Goal: Information Seeking & Learning: Learn about a topic

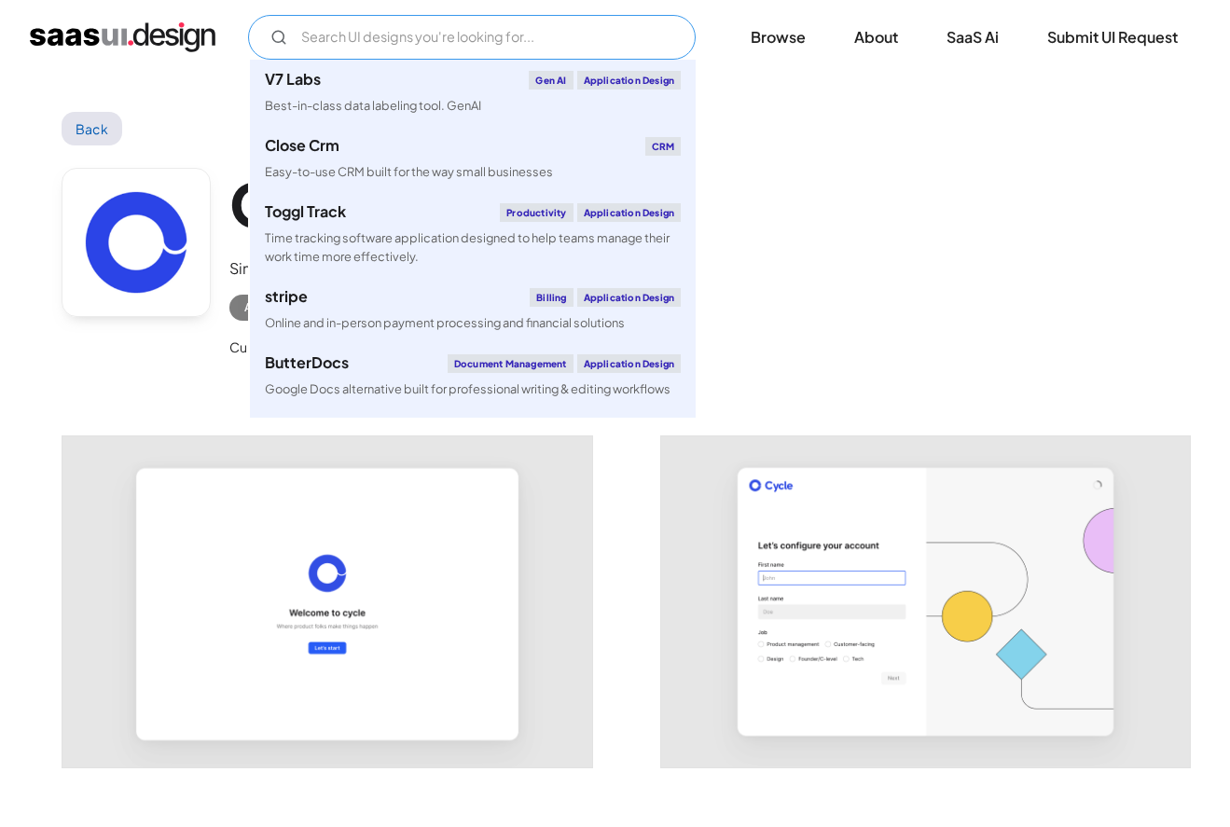
click at [378, 55] on input "Email Form" at bounding box center [472, 37] width 448 height 45
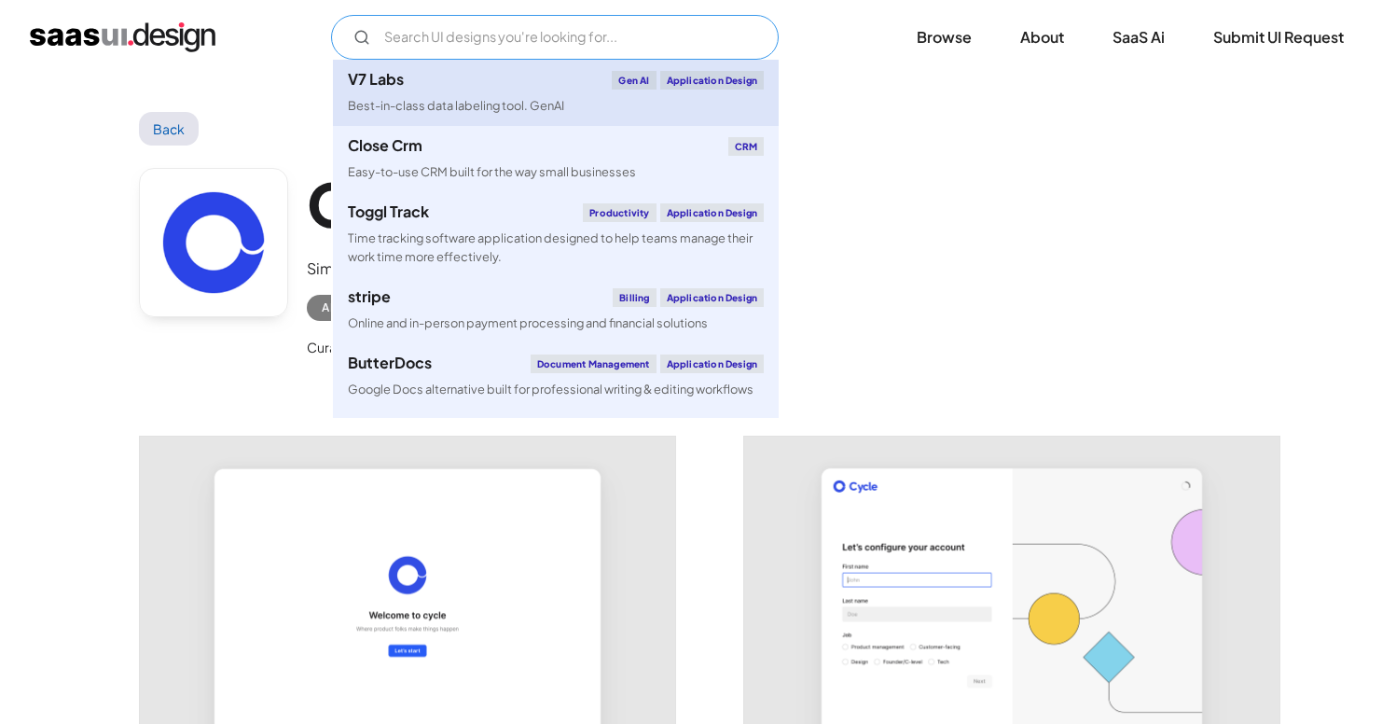
click at [393, 94] on link "V7 Labs Gen AI Application Design Best-in-class data labeling tool. GenAI" at bounding box center [556, 93] width 446 height 66
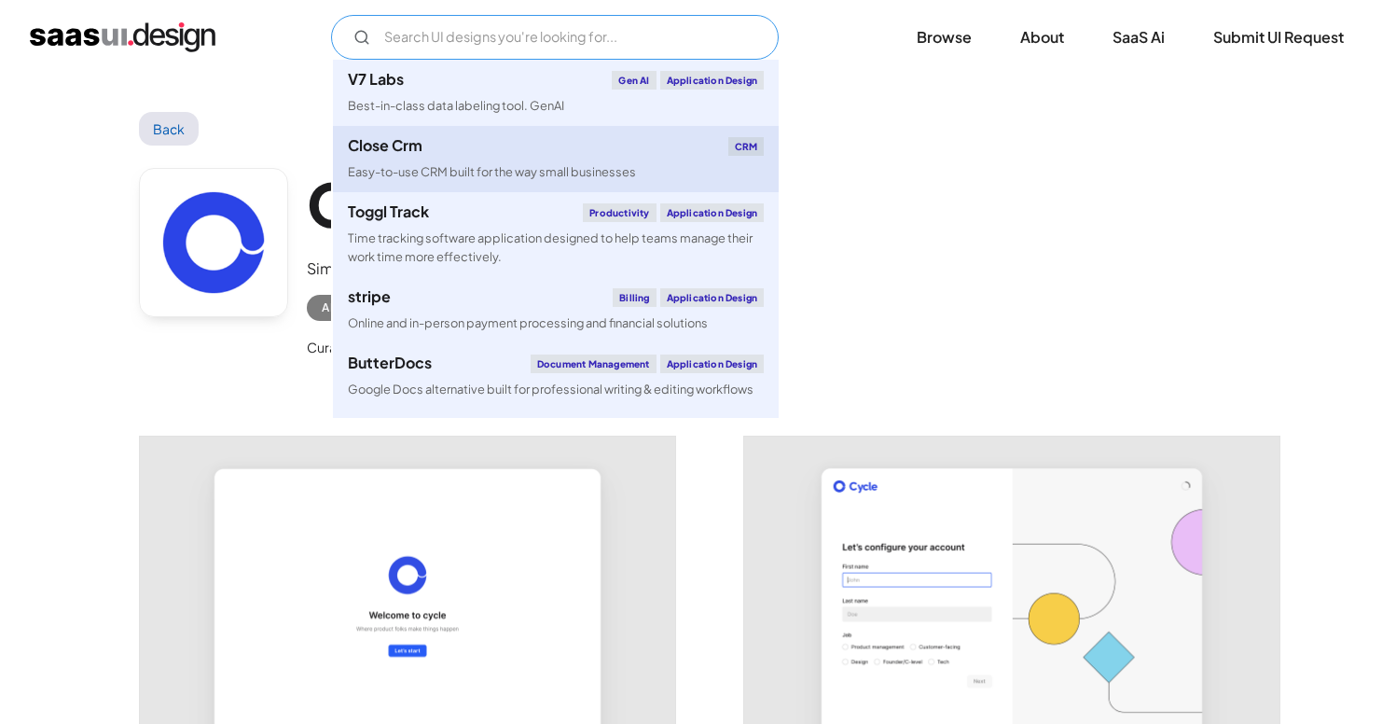
click at [508, 161] on link "Close Crm CRM Easy-to-use CRM built for the way small businesses" at bounding box center [556, 159] width 446 height 66
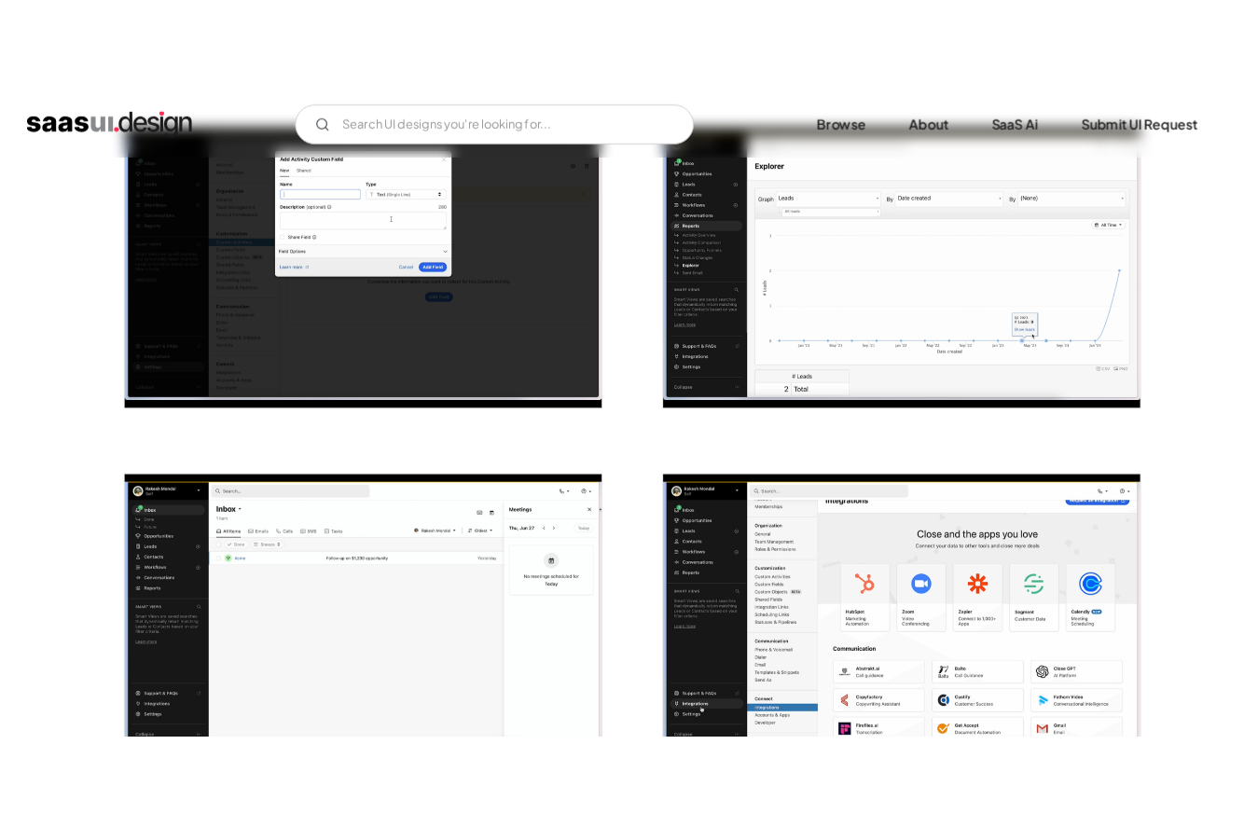
scroll to position [1200, 0]
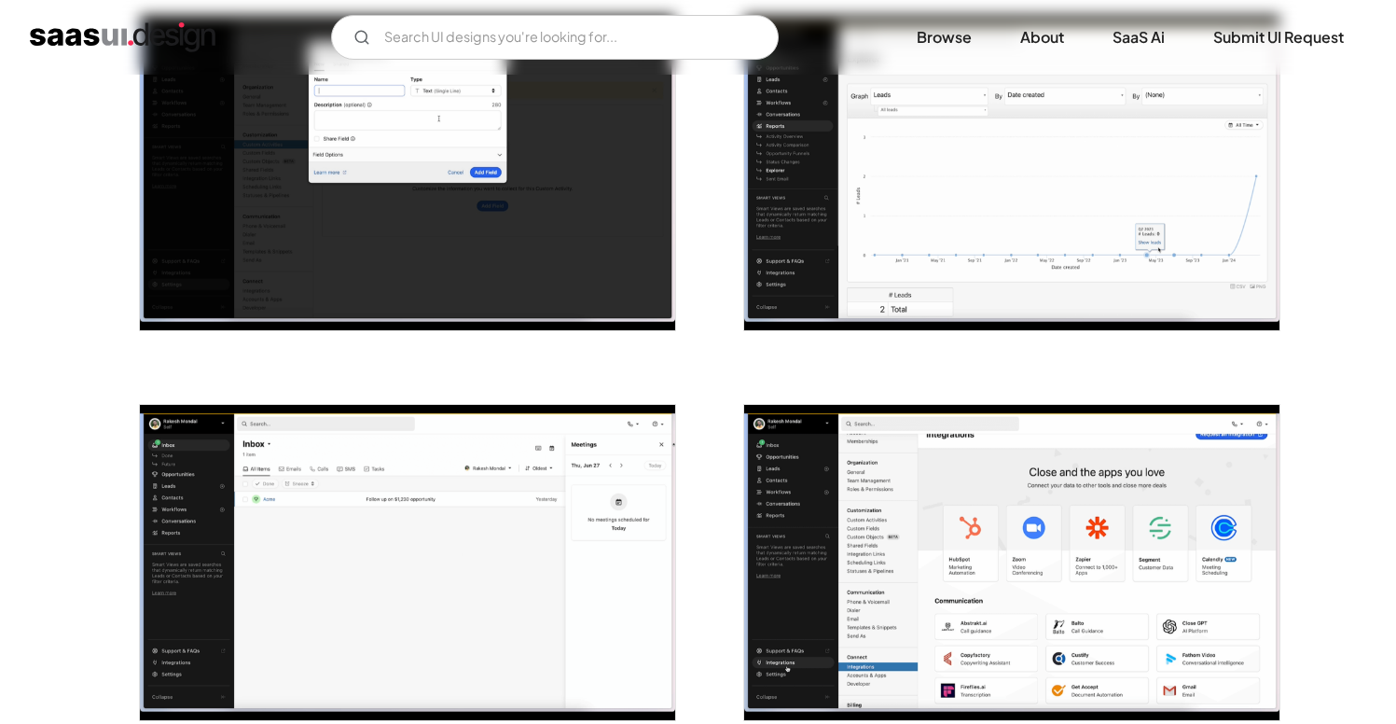
click at [1052, 259] on img "open lightbox" at bounding box center [1011, 173] width 535 height 315
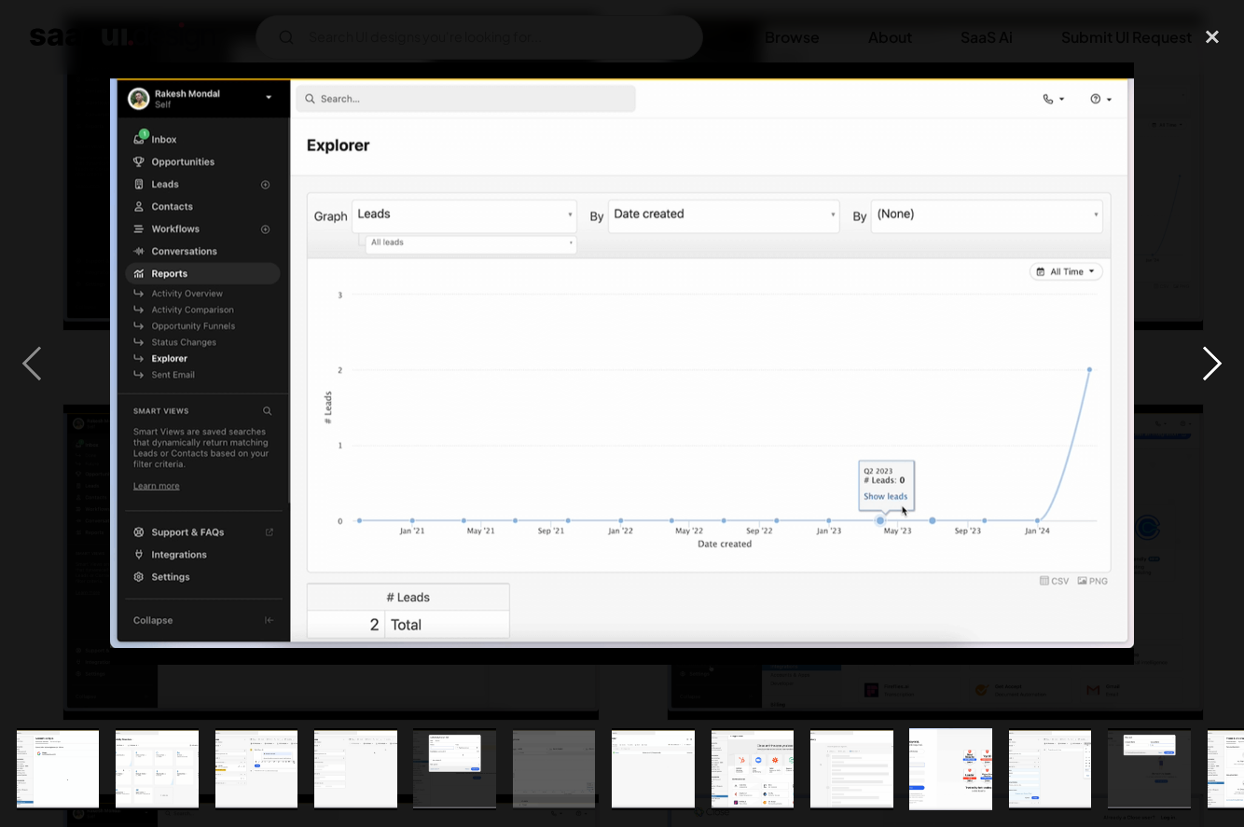
click at [1222, 366] on div "next image" at bounding box center [1212, 364] width 63 height 695
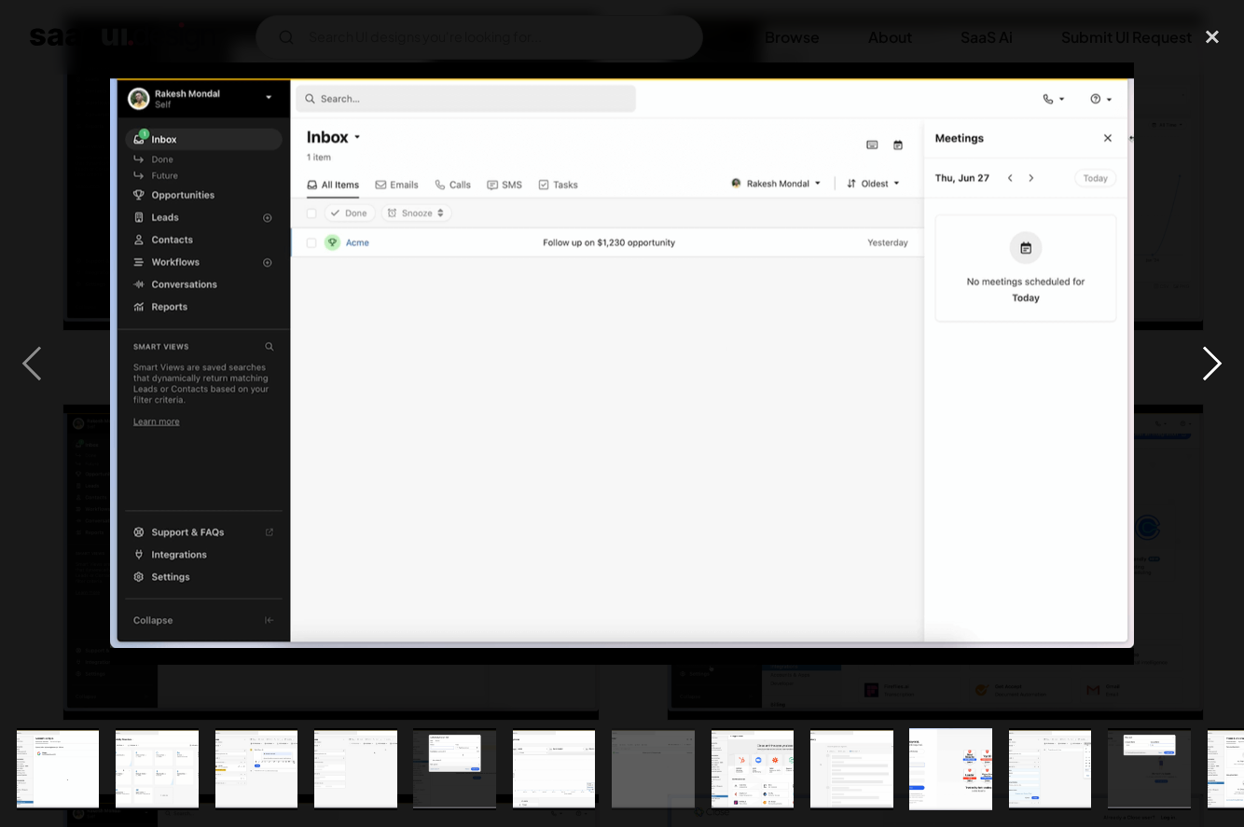
click at [1216, 366] on div "next image" at bounding box center [1212, 364] width 63 height 695
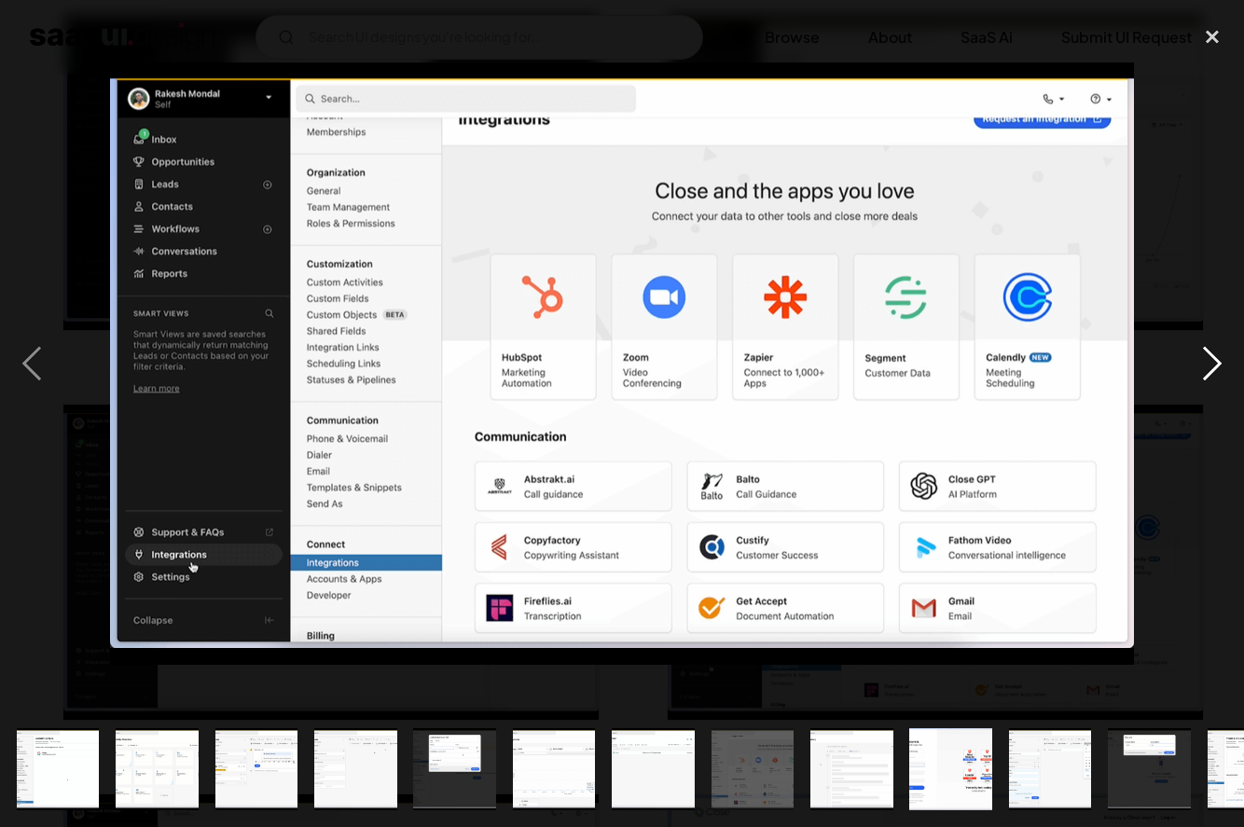
click at [1216, 366] on div "next image" at bounding box center [1212, 364] width 63 height 695
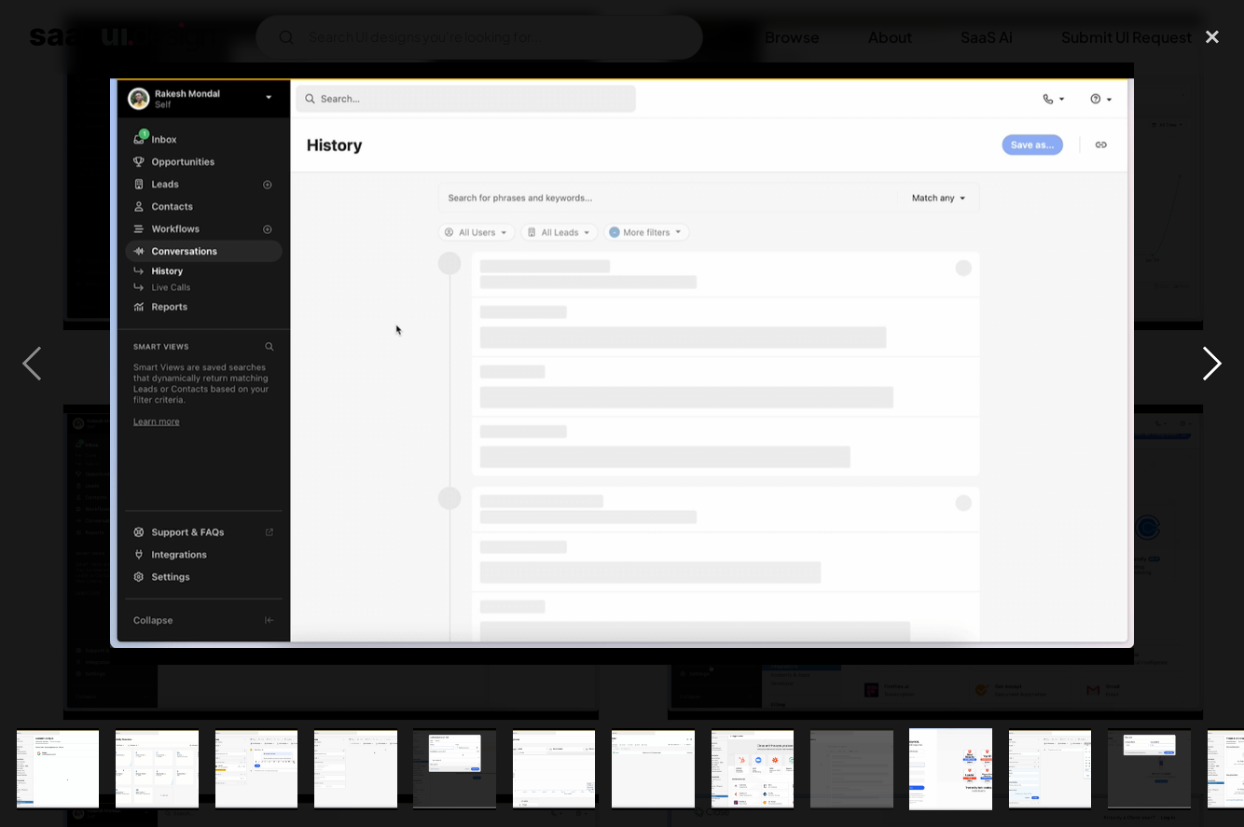
click at [1216, 366] on div "next image" at bounding box center [1212, 364] width 63 height 695
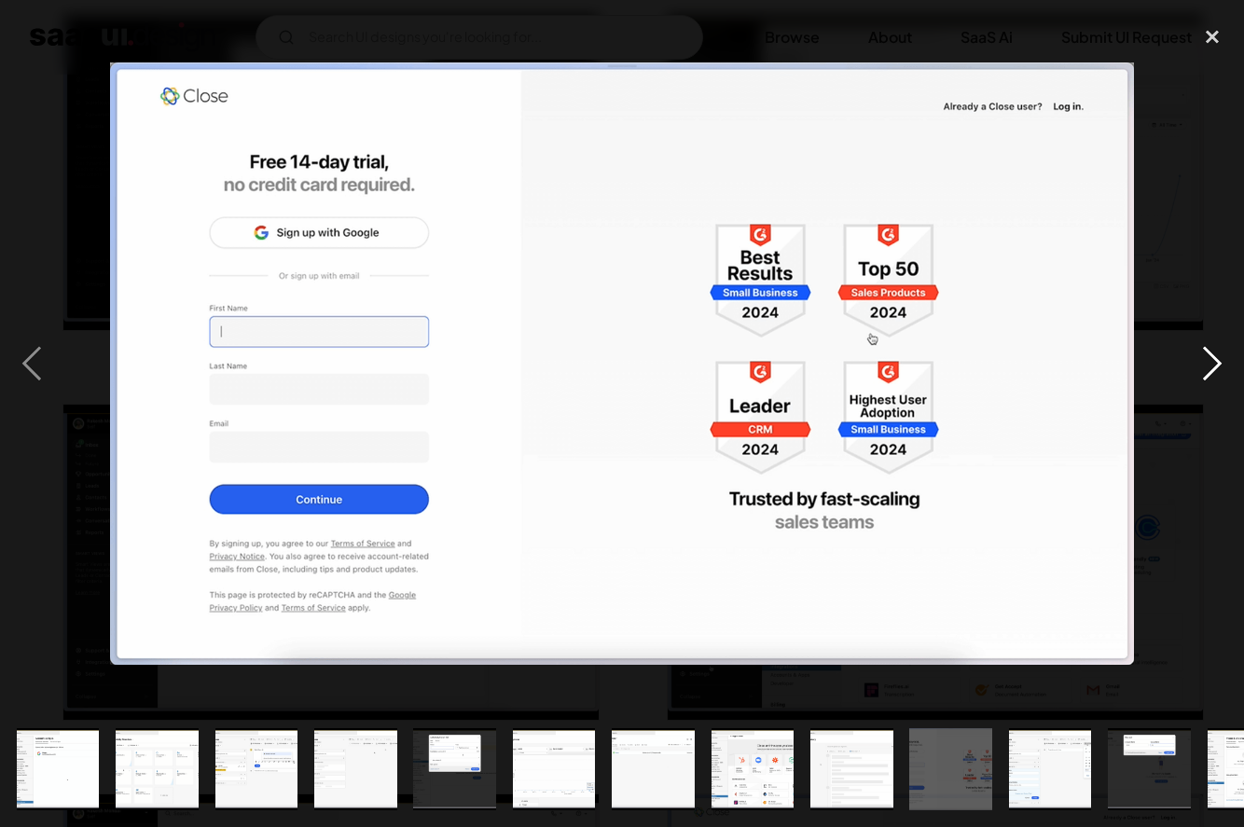
click at [1213, 366] on div "next image" at bounding box center [1212, 364] width 63 height 695
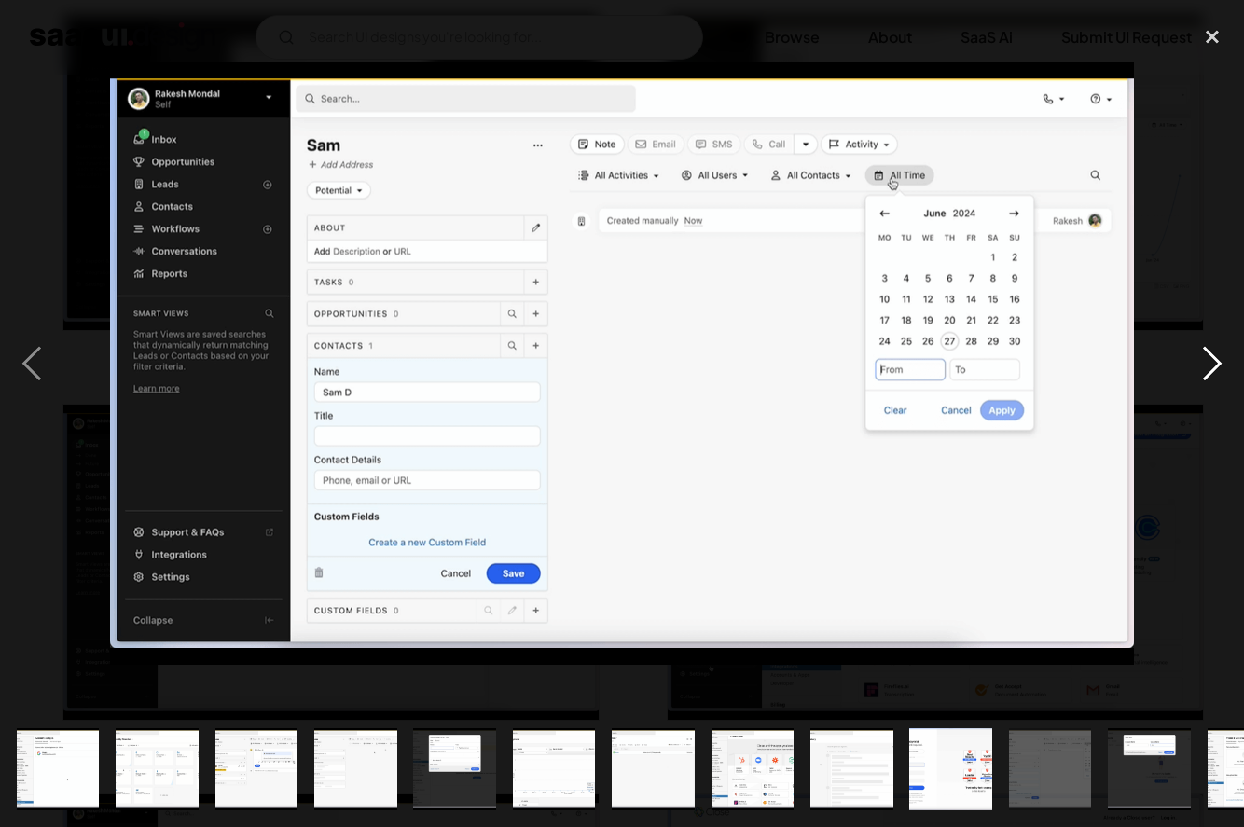
click at [1208, 368] on div "next image" at bounding box center [1212, 364] width 63 height 695
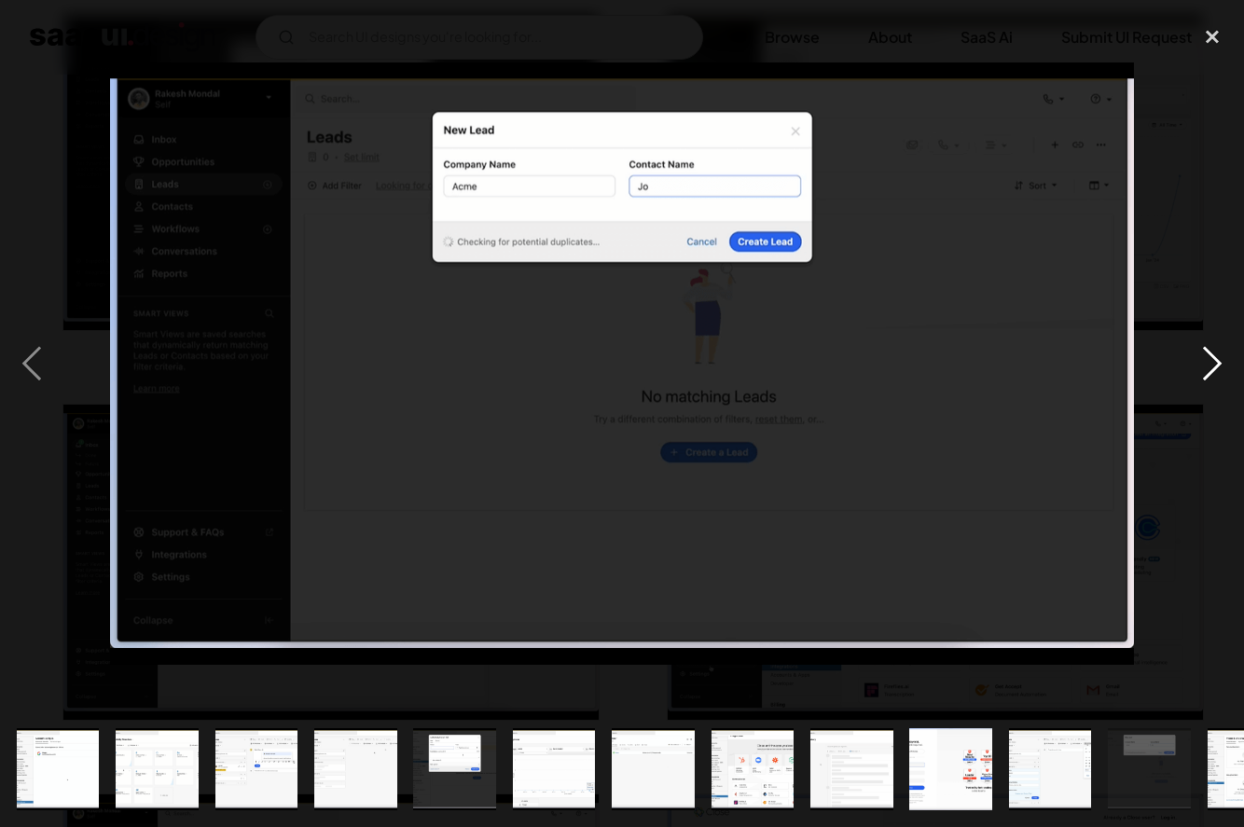
click at [1208, 368] on div "next image" at bounding box center [1212, 364] width 63 height 695
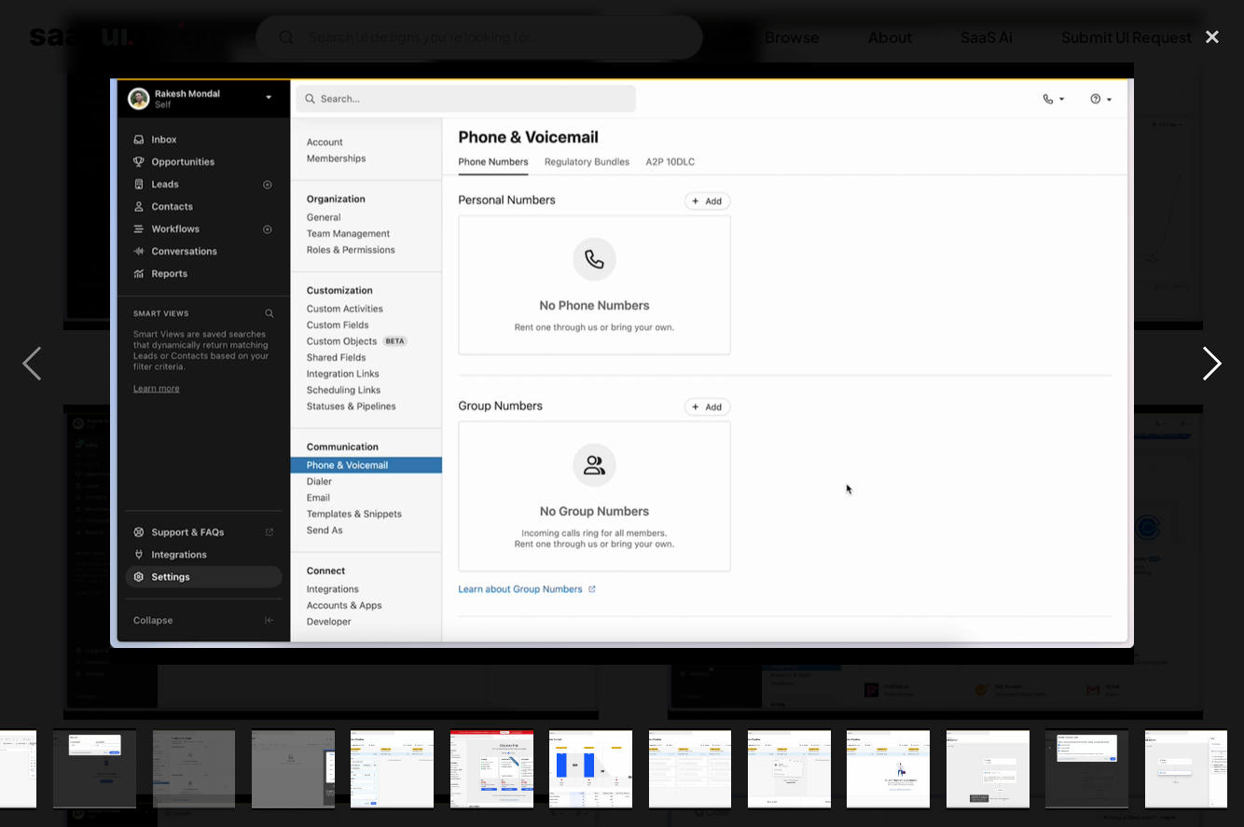
scroll to position [0, 1055]
click at [1208, 368] on div "next image" at bounding box center [1212, 364] width 63 height 695
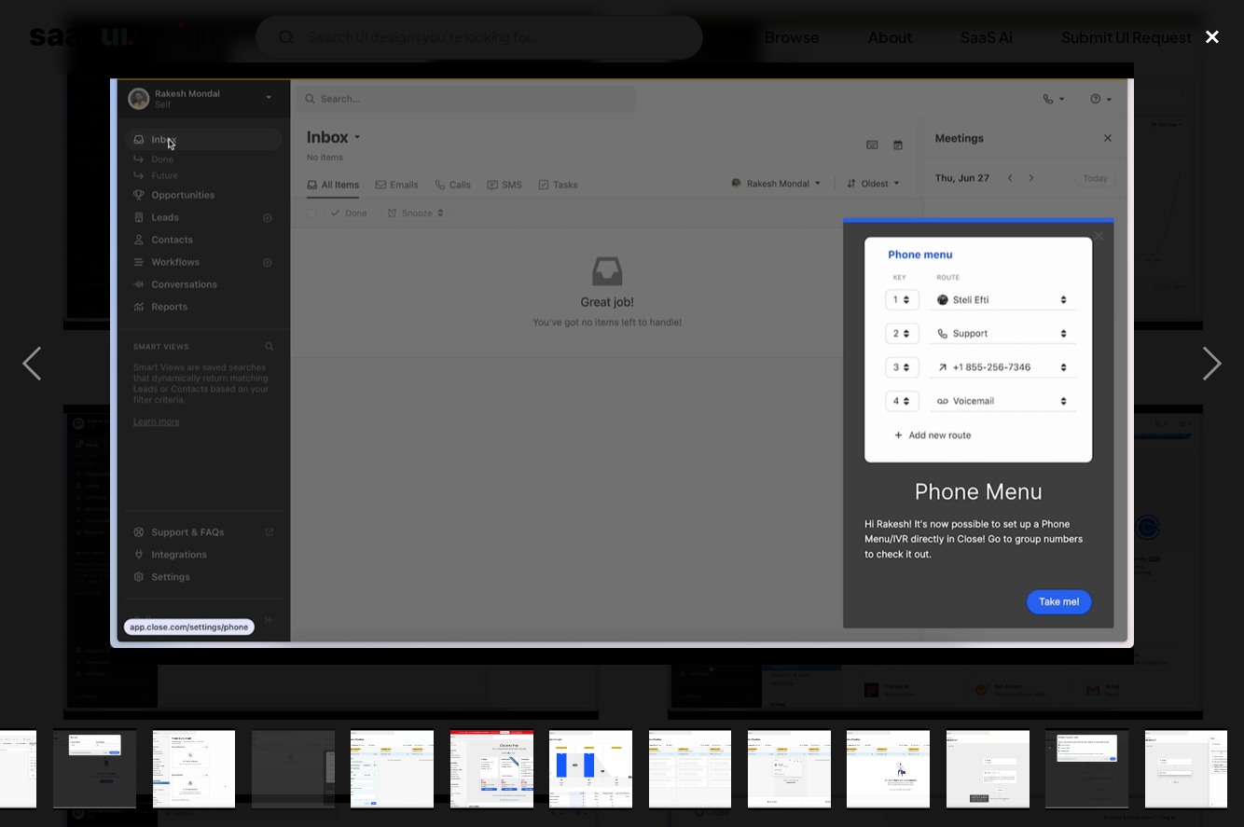
click at [1209, 39] on div "close lightbox" at bounding box center [1212, 37] width 63 height 41
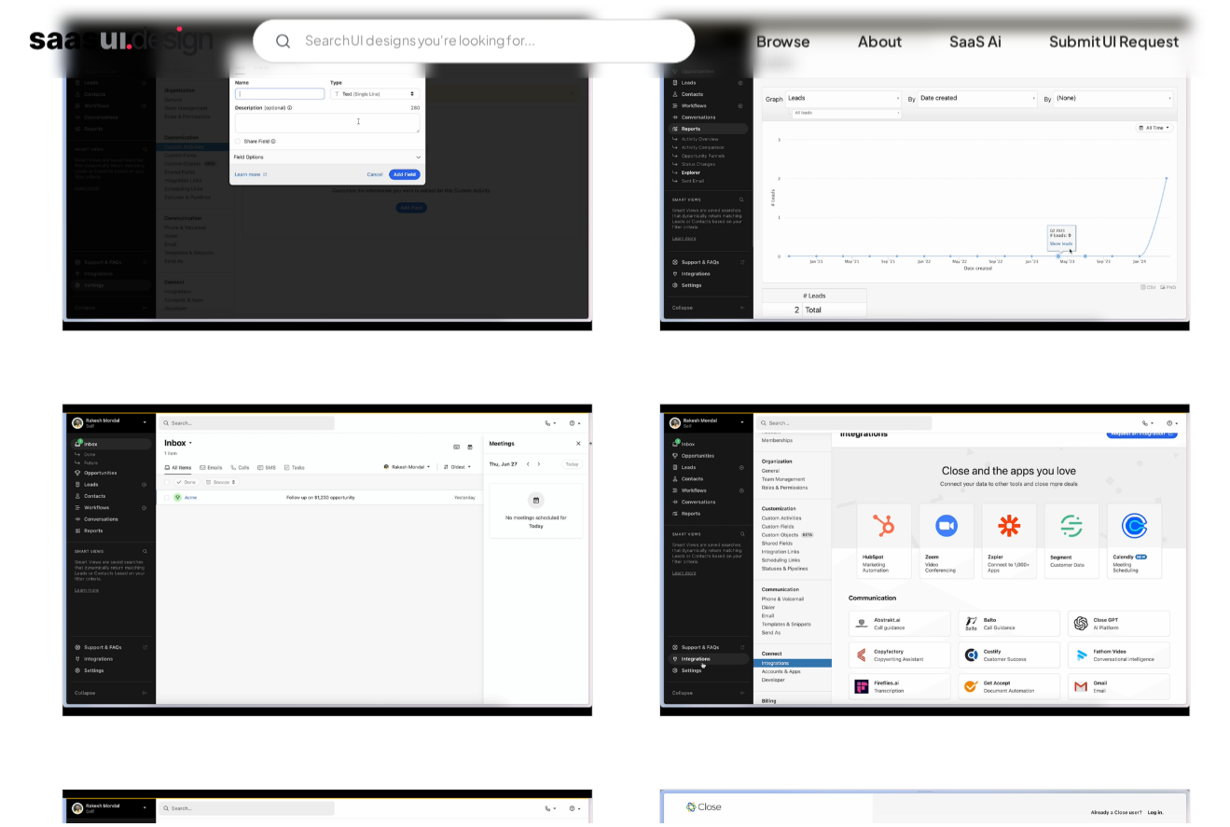
scroll to position [0, 0]
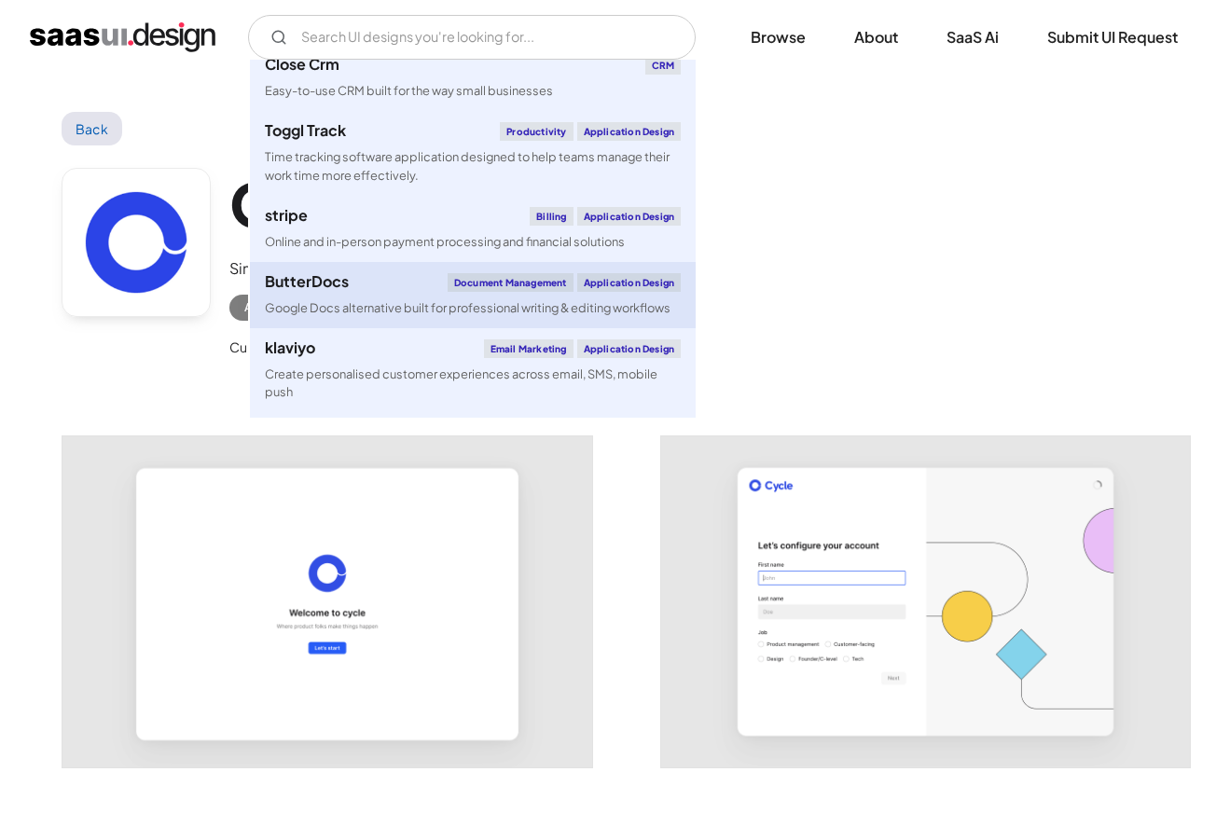
scroll to position [227, 0]
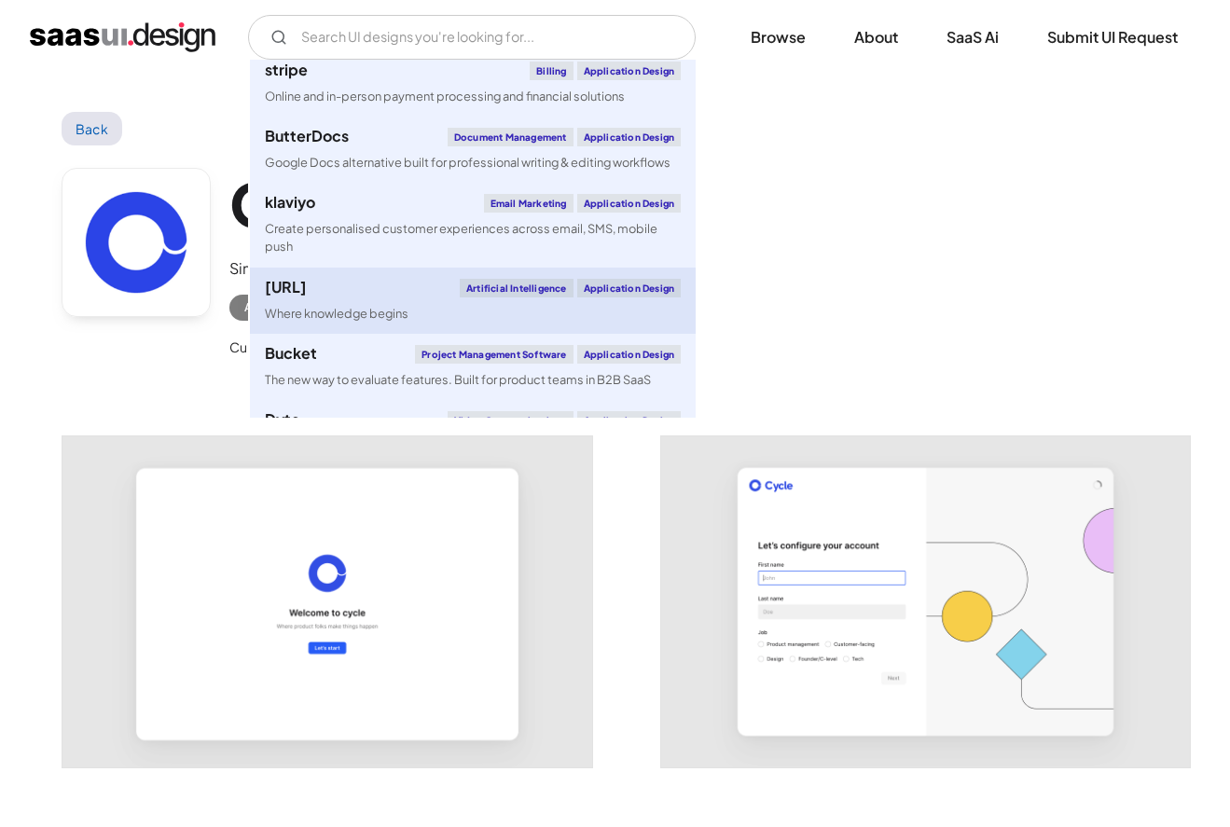
click at [366, 286] on div "Perplexity.ai Artificial Intelligence Application Design" at bounding box center [473, 288] width 416 height 19
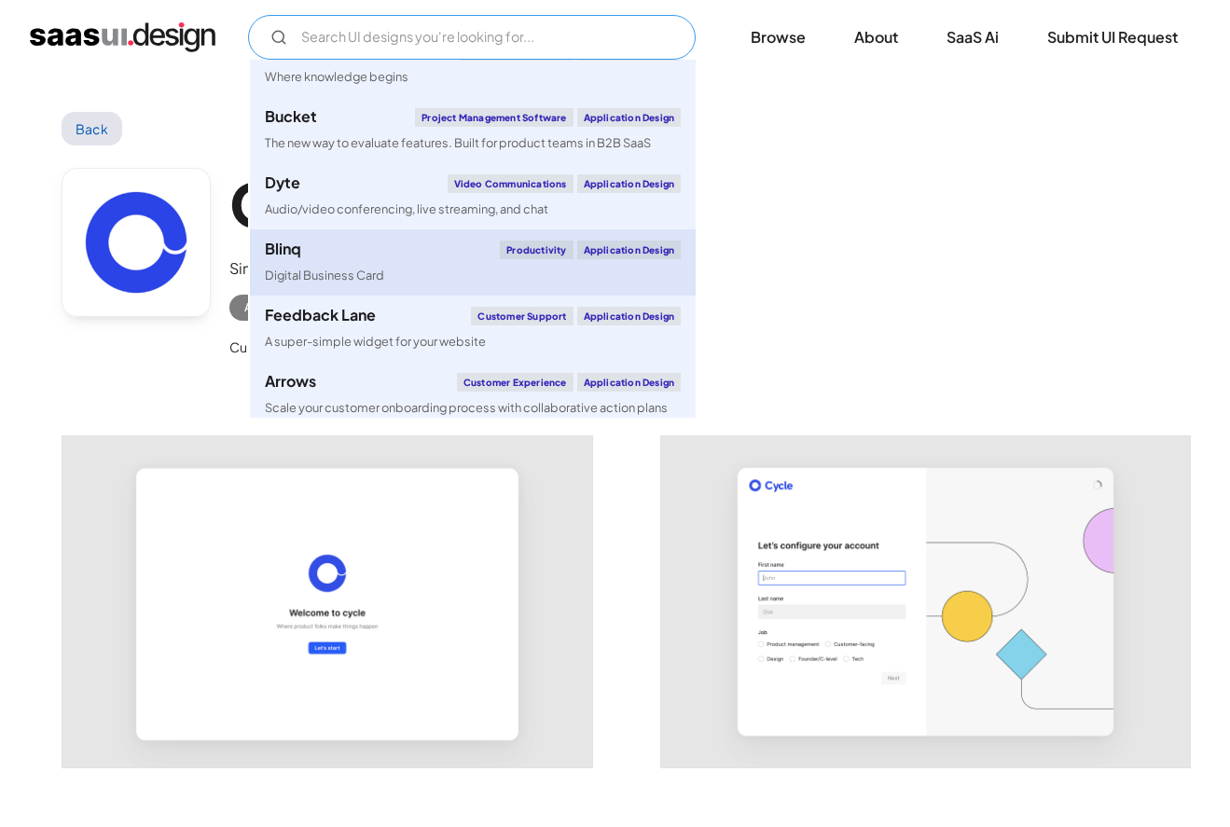
scroll to position [540, 0]
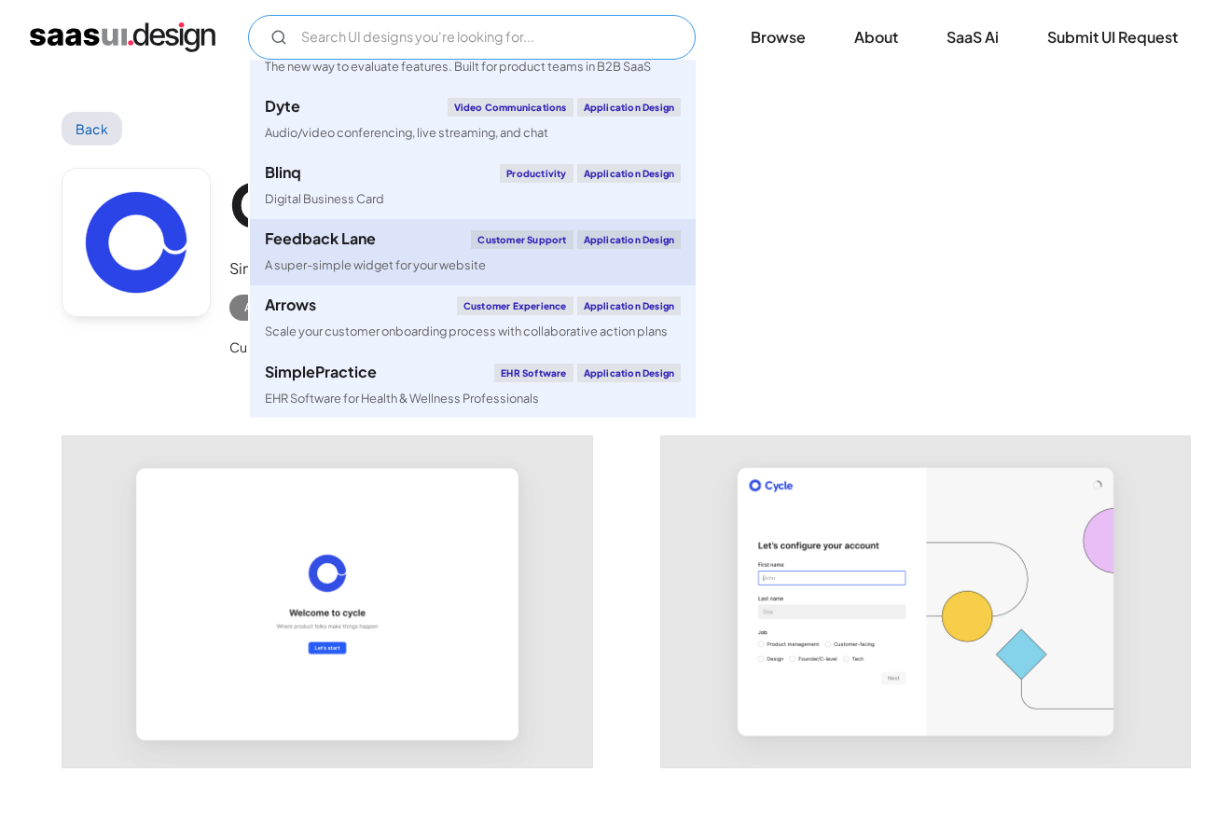
click at [394, 250] on link "Feedback Lane Customer Support Application Design A super-simple widget for you…" at bounding box center [473, 252] width 446 height 66
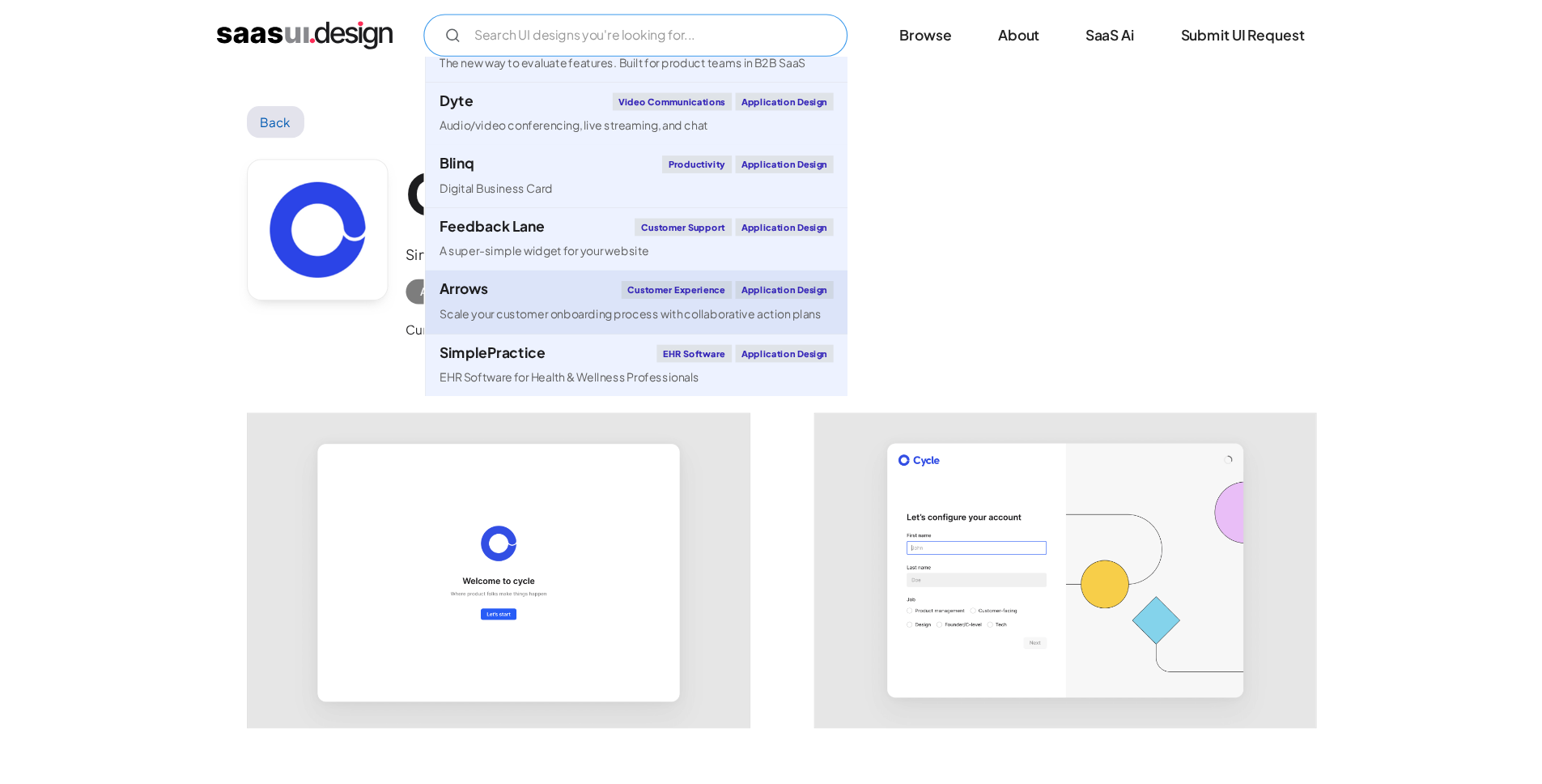
scroll to position [465, 0]
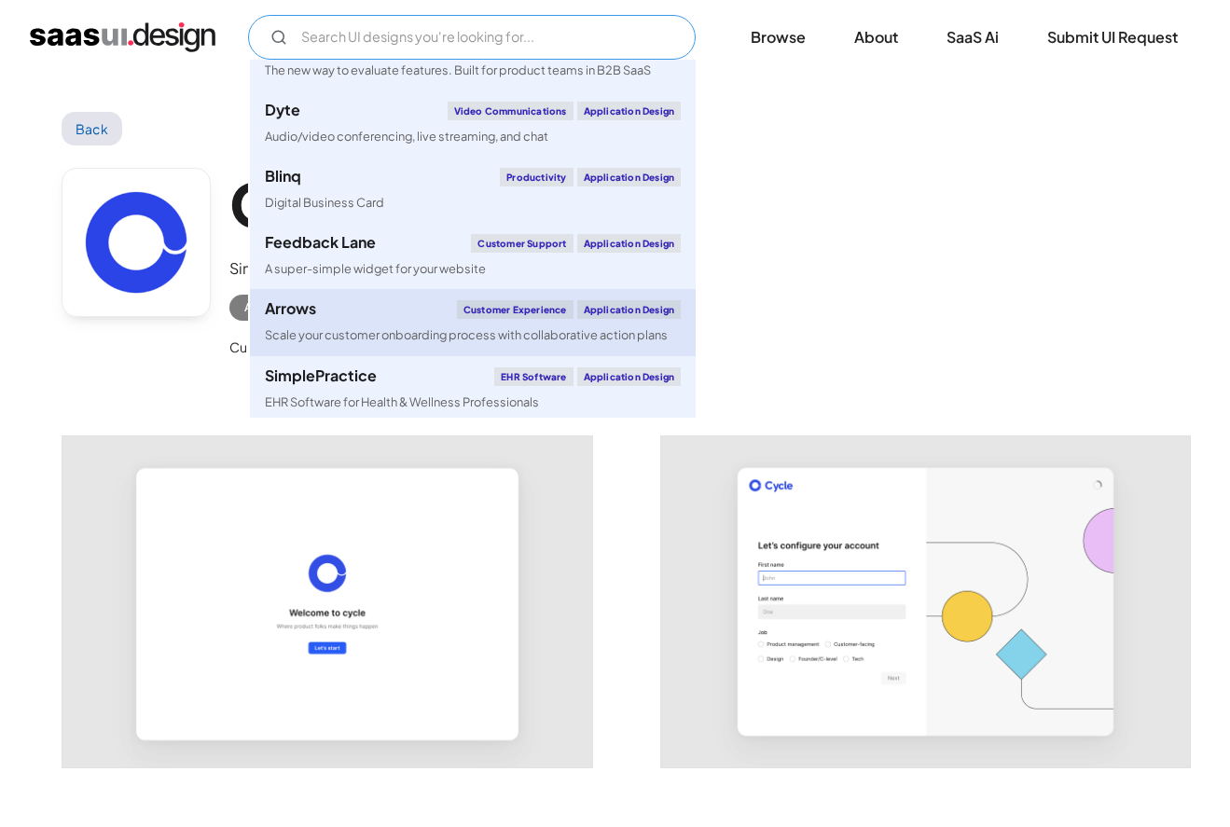
click at [348, 301] on div "Arrows Customer Experience Application Design" at bounding box center [473, 309] width 416 height 19
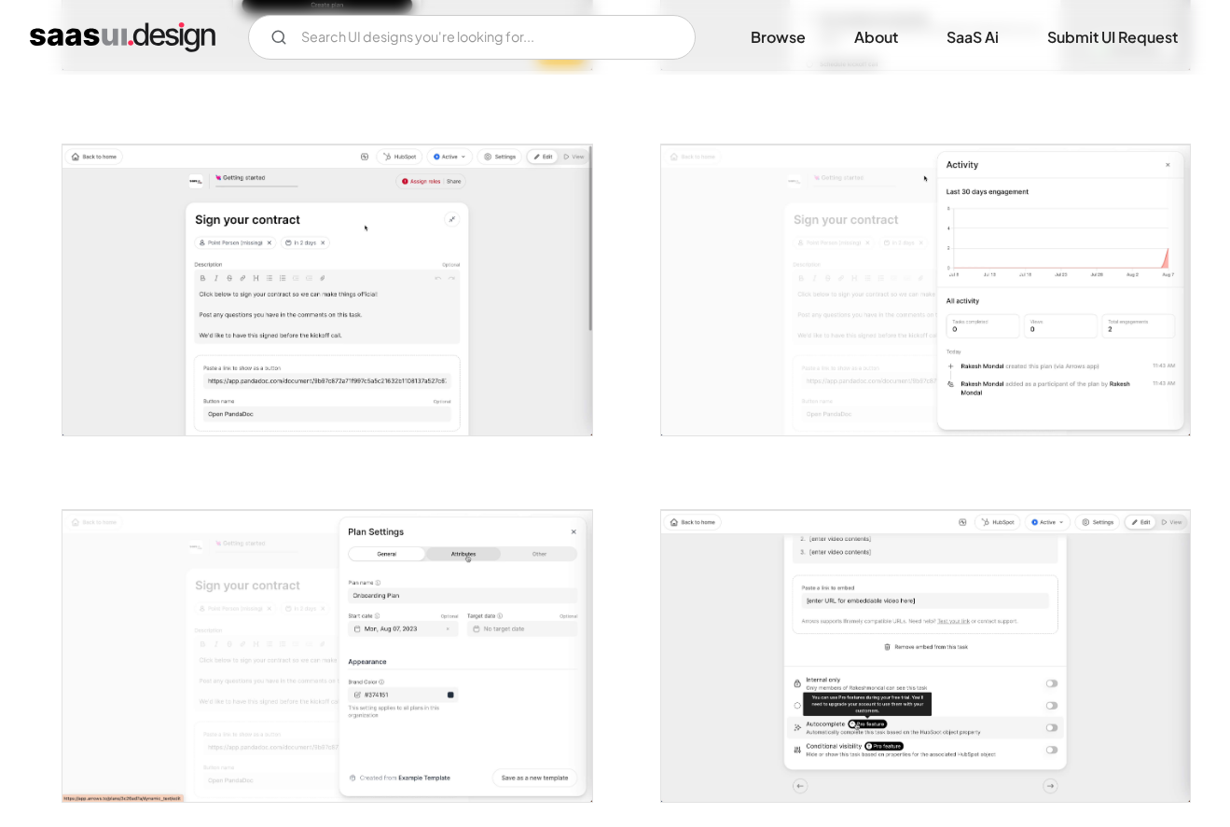
scroll to position [2166, 0]
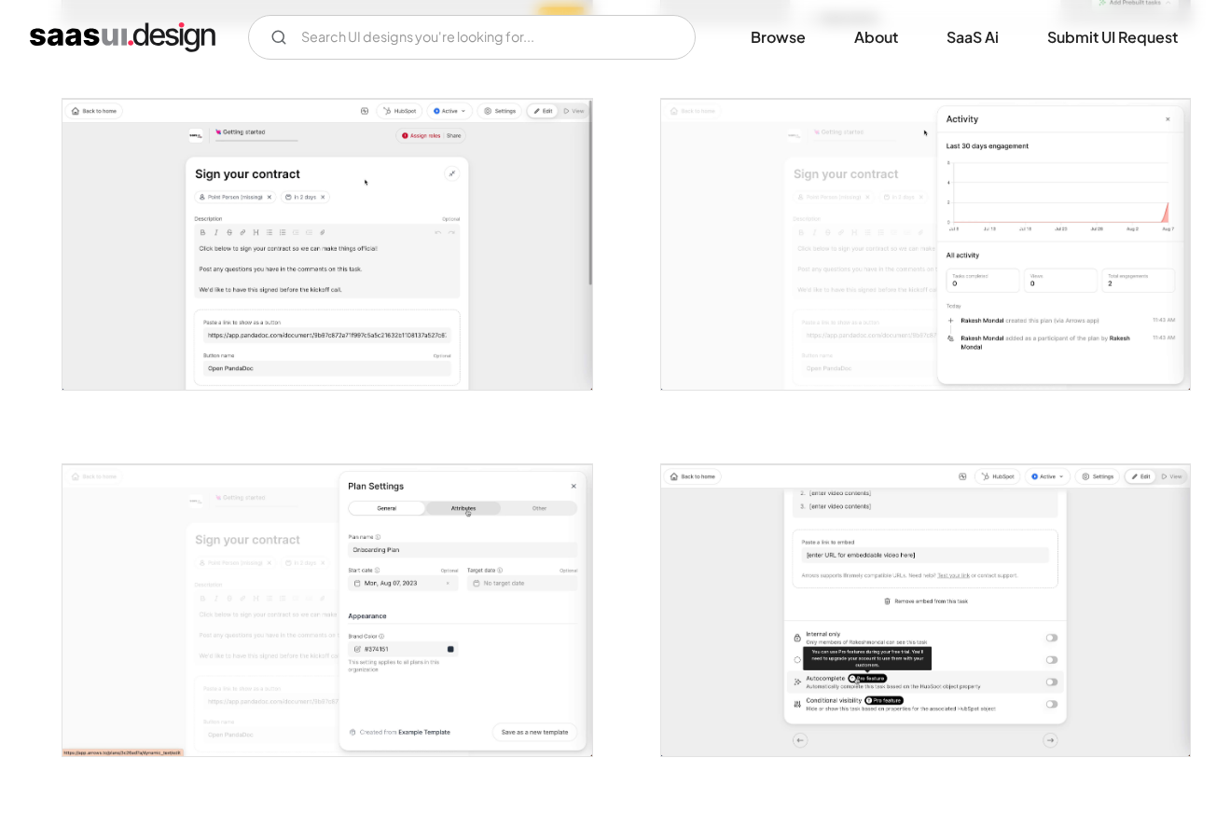
click at [964, 228] on img "open lightbox" at bounding box center [926, 244] width 530 height 291
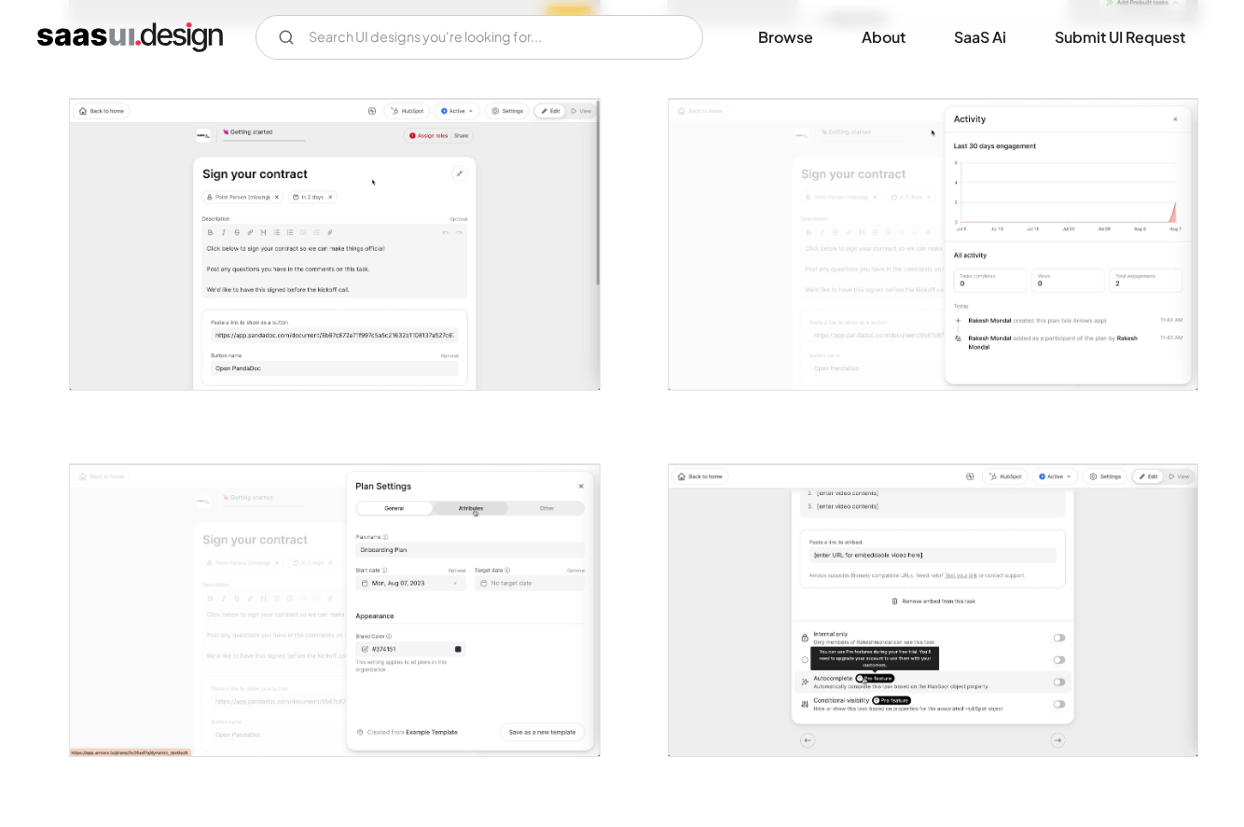
scroll to position [2179, 0]
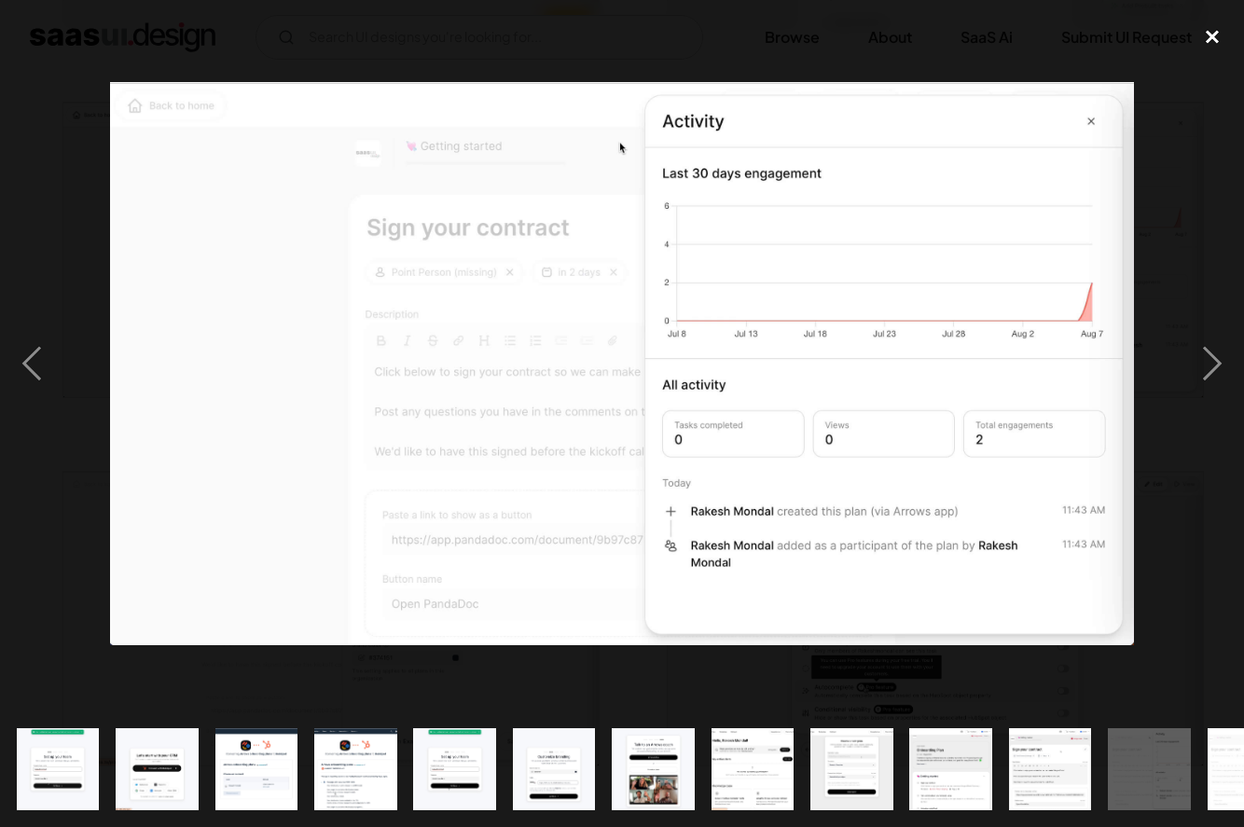
click at [1215, 35] on div "close lightbox" at bounding box center [1212, 37] width 63 height 41
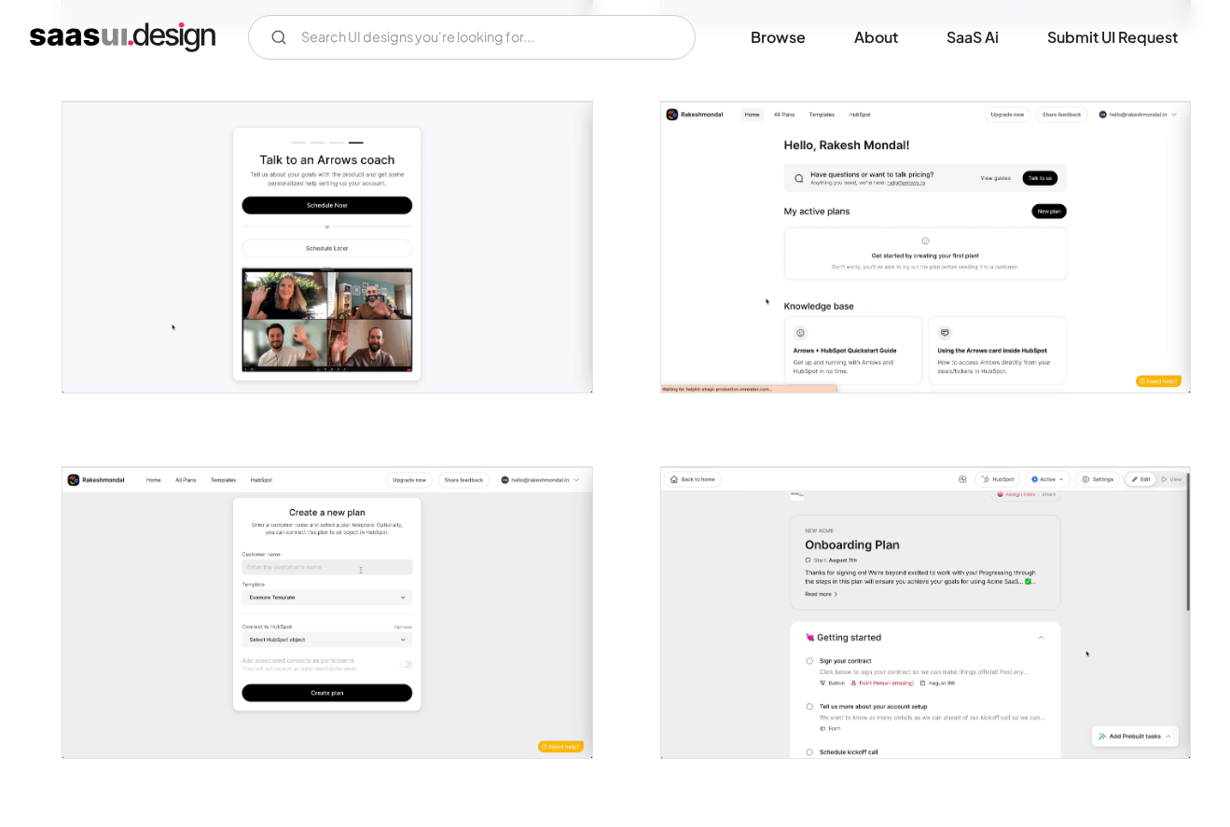
scroll to position [1450, 0]
